Goal: Task Accomplishment & Management: Manage account settings

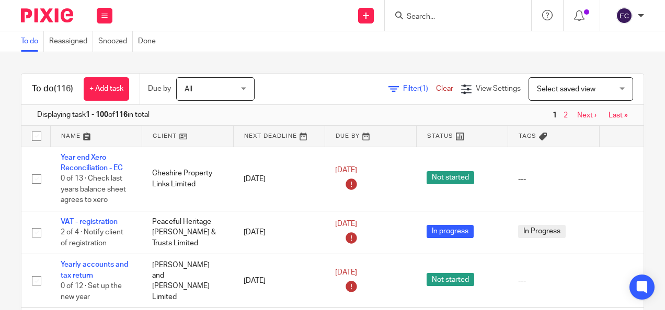
scroll to position [989, 0]
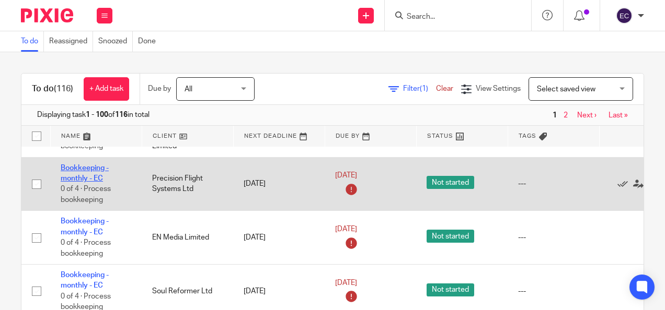
click at [93, 165] on link "Bookkeeping - monthly - EC" at bounding box center [85, 174] width 48 height 18
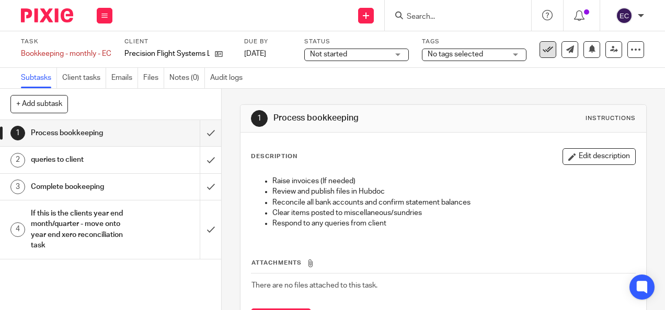
click at [543, 51] on icon at bounding box center [548, 49] width 10 height 10
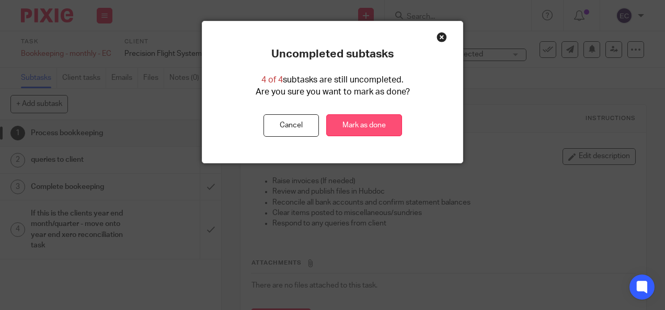
click at [352, 123] on link "Mark as done" at bounding box center [364, 125] width 76 height 22
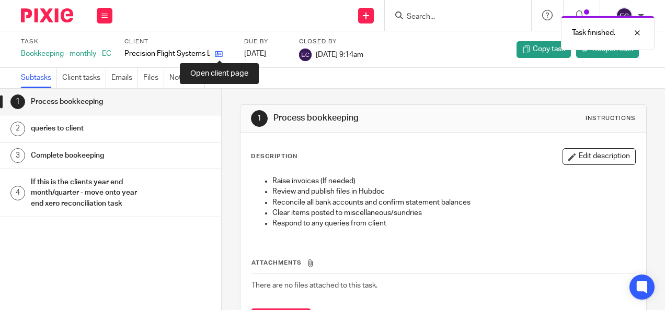
click at [217, 52] on icon at bounding box center [219, 54] width 8 height 8
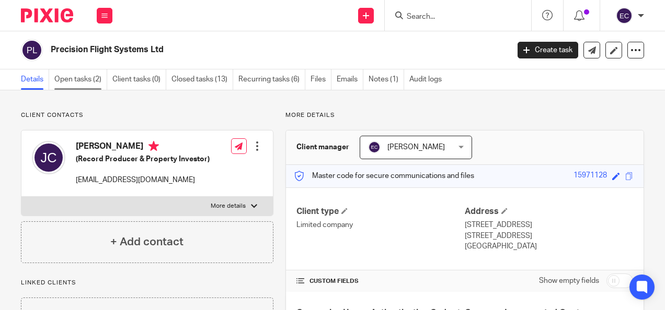
click at [94, 73] on link "Open tasks (2)" at bounding box center [80, 80] width 53 height 20
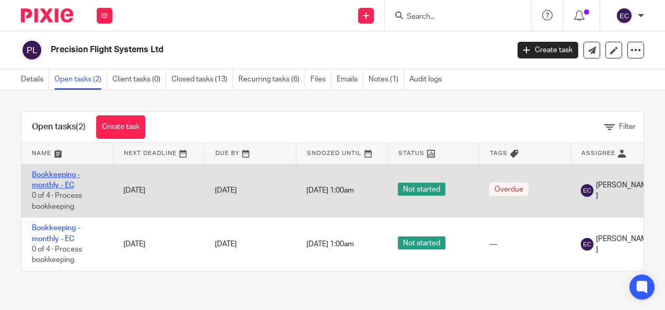
click at [65, 182] on link "Bookkeeping - monthly - EC" at bounding box center [56, 180] width 48 height 18
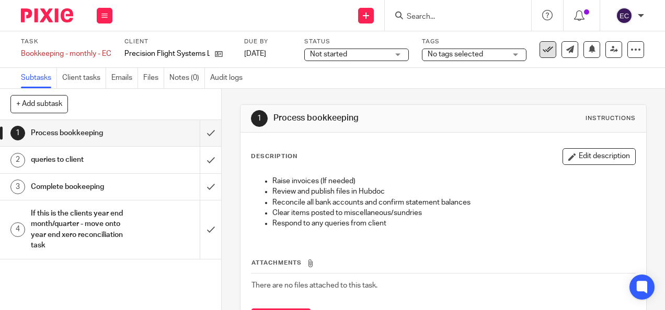
click at [539, 53] on button at bounding box center [547, 49] width 17 height 17
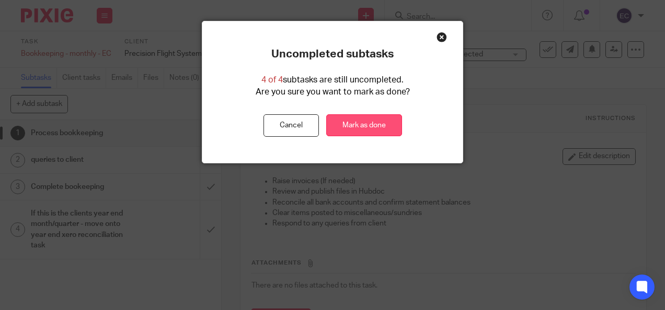
click at [374, 117] on link "Mark as done" at bounding box center [364, 125] width 76 height 22
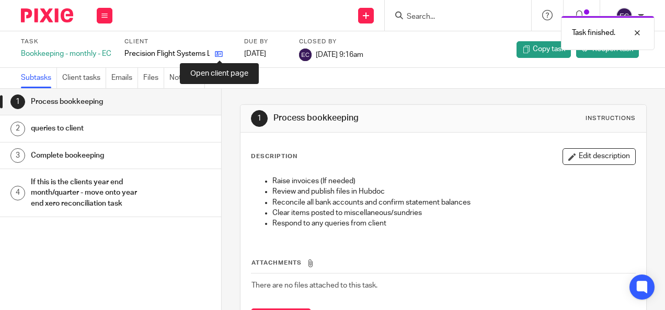
click at [218, 54] on icon at bounding box center [219, 54] width 8 height 8
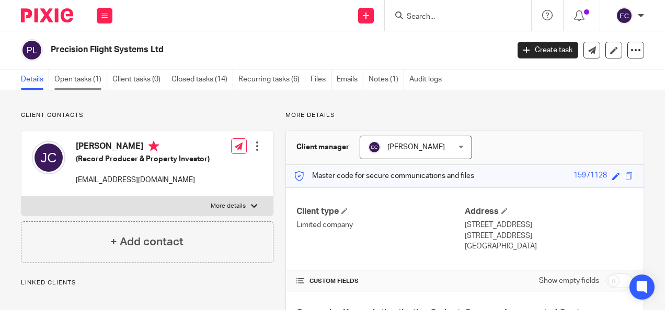
click at [90, 79] on link "Open tasks (1)" at bounding box center [80, 80] width 53 height 20
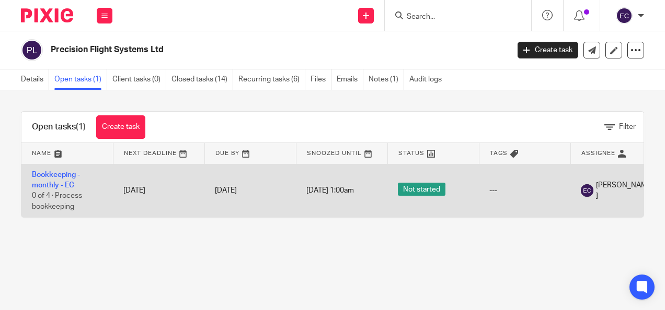
click at [63, 180] on td "Bookkeeping - monthly - EC 0 of 4 · Process bookkeeping" at bounding box center [66, 190] width 91 height 53
click at [59, 178] on link "Bookkeeping - monthly - EC" at bounding box center [56, 180] width 48 height 18
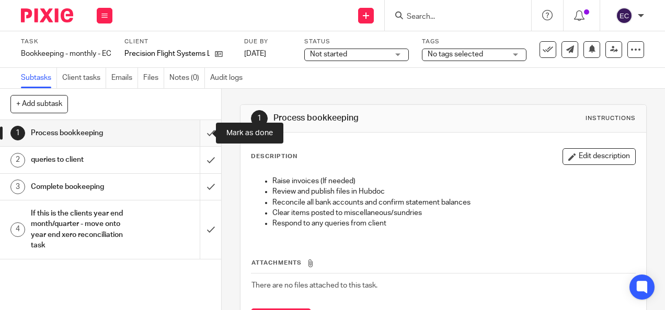
click at [203, 134] on input "submit" at bounding box center [110, 133] width 221 height 26
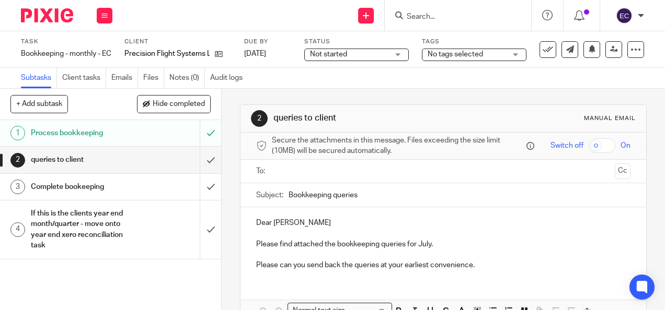
click at [303, 177] on input "text" at bounding box center [442, 172] width 334 height 12
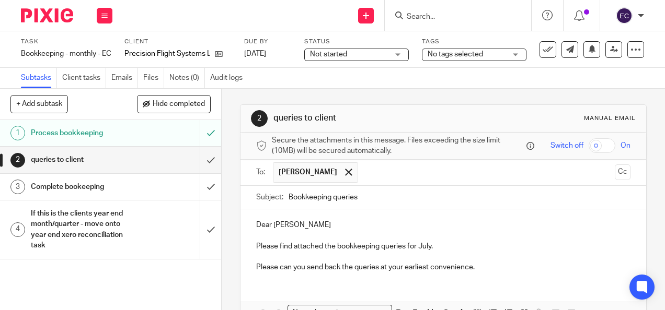
click at [363, 175] on input "text" at bounding box center [486, 173] width 247 height 20
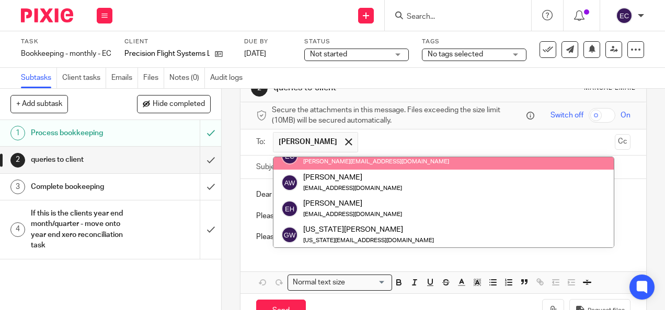
scroll to position [105, 0]
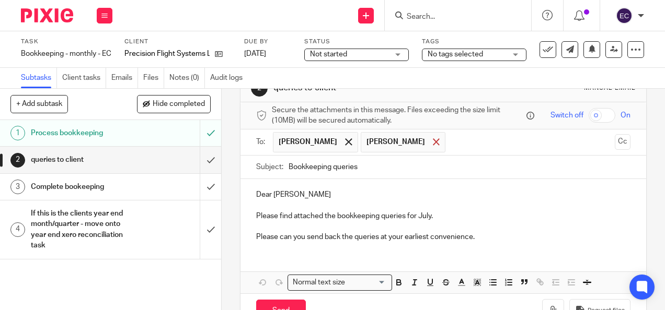
click at [433, 145] on span at bounding box center [436, 142] width 7 height 7
click at [412, 145] on input "text" at bounding box center [486, 142] width 247 height 20
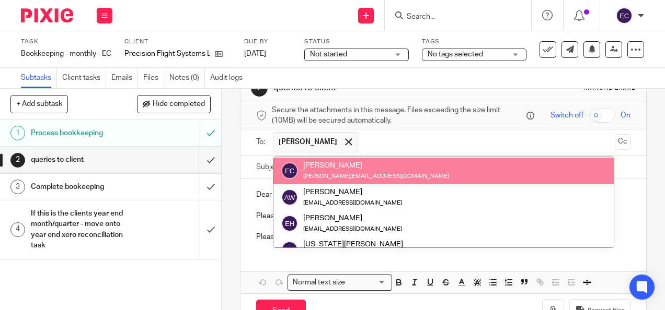
paste input "[EMAIL_ADDRESS][DOMAIN_NAME]"
type input "[EMAIL_ADDRESS][DOMAIN_NAME]"
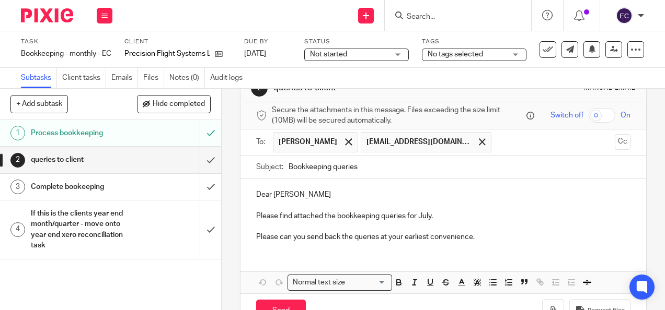
click at [354, 197] on p "Dear [PERSON_NAME]" at bounding box center [443, 195] width 374 height 10
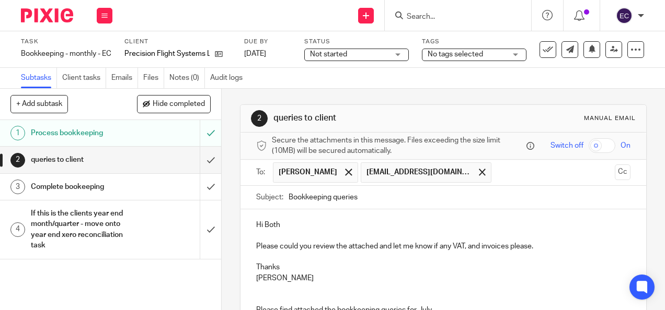
scroll to position [86, 0]
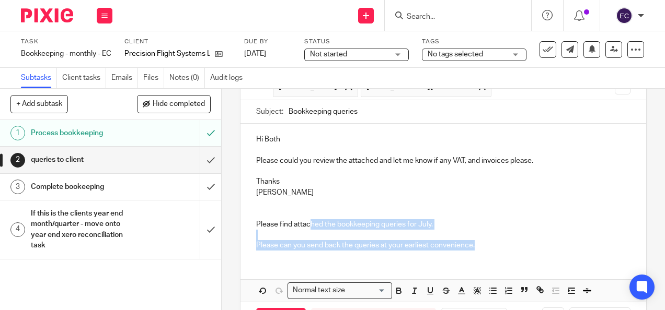
drag, startPoint x: 475, startPoint y: 246, endPoint x: 308, endPoint y: 222, distance: 167.9
click at [308, 222] on div "Hi Both Please could you review the attached and let me know if any VAT, and in…" at bounding box center [442, 191] width 405 height 135
click at [308, 222] on p "Please find attached the bookkeeping queries for July." at bounding box center [443, 225] width 374 height 10
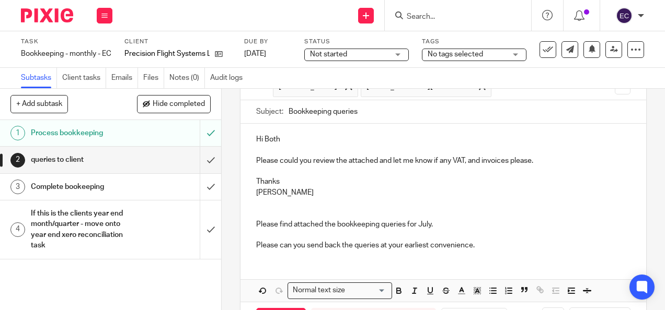
click at [308, 222] on p "Please find attached the bookkeeping queries for July." at bounding box center [443, 225] width 374 height 10
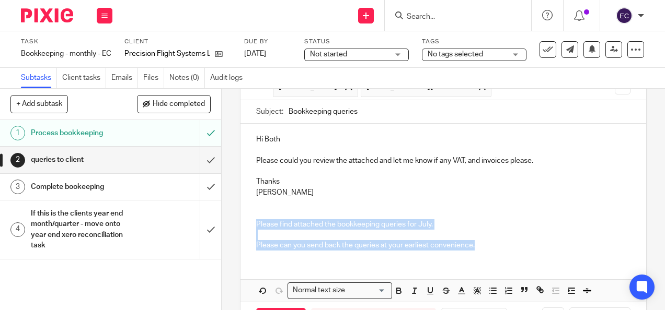
drag, startPoint x: 253, startPoint y: 227, endPoint x: 504, endPoint y: 251, distance: 252.1
click at [504, 251] on div "Hi Both Please could you review the attached and let me know if any VAT, and in…" at bounding box center [442, 191] width 405 height 135
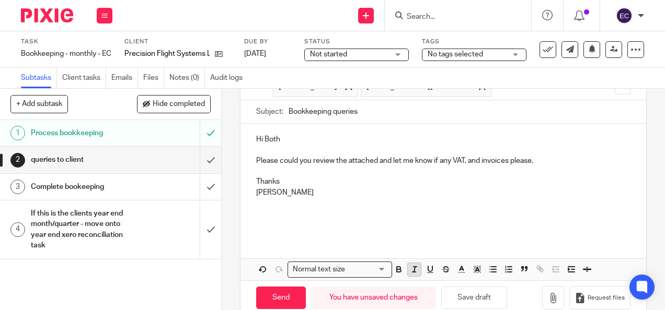
scroll to position [108, 0]
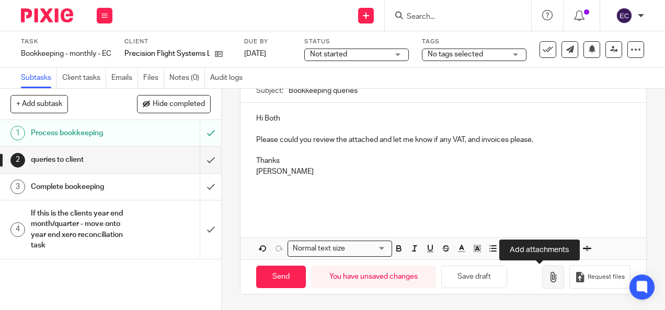
click at [548, 279] on icon "button" at bounding box center [553, 277] width 10 height 10
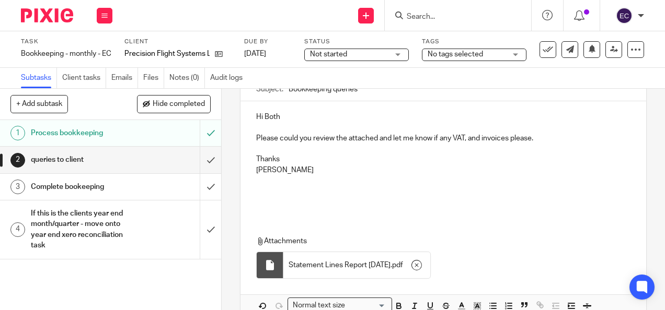
scroll to position [167, 0]
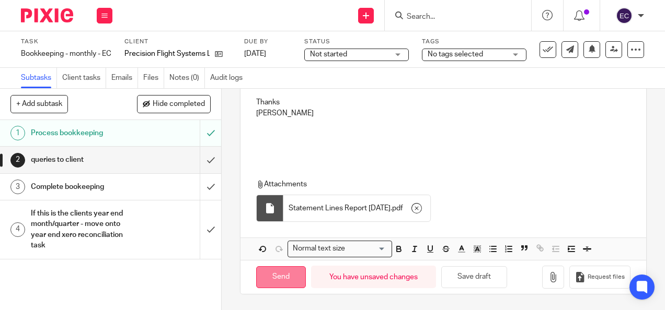
click at [282, 277] on input "Send" at bounding box center [281, 278] width 50 height 22
type input "Sent"
